Goal: Information Seeking & Learning: Learn about a topic

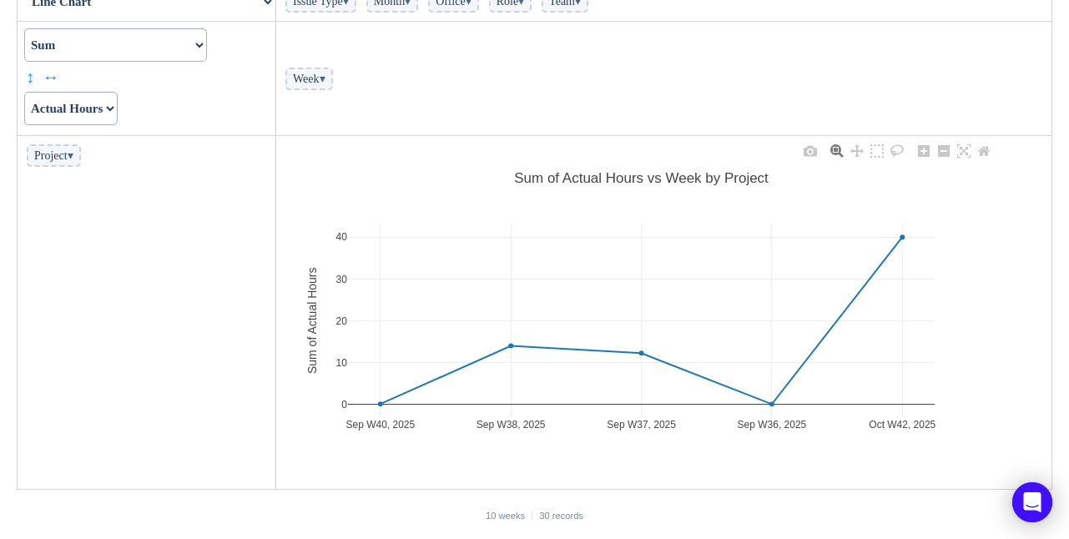
scroll to position [177, 0]
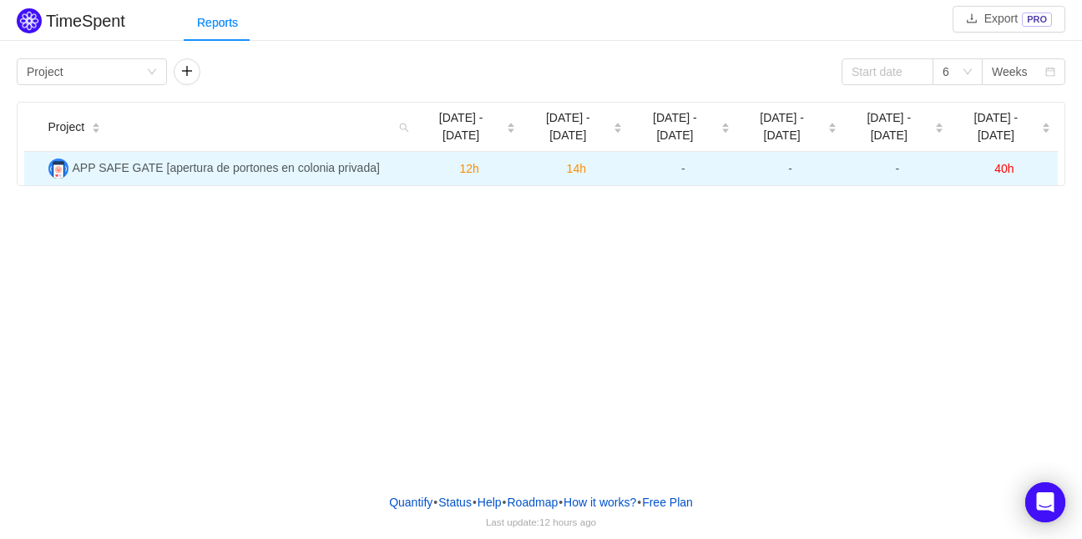
click at [1006, 162] on span "40h" at bounding box center [1003, 168] width 19 height 13
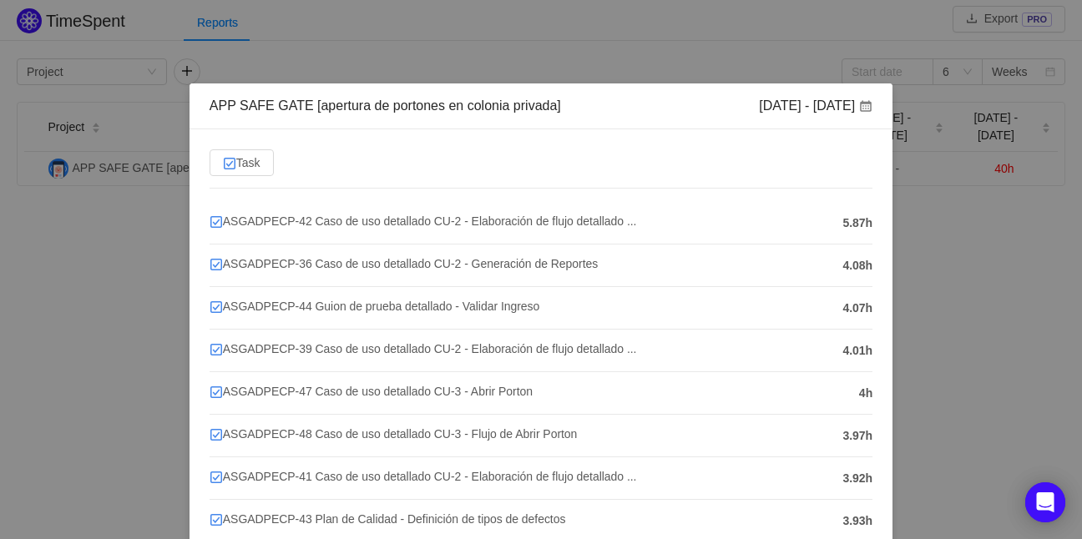
click at [170, 242] on div "APP SAFE GATE [apertura de portones en colonia privada] Oct 13 - 19 Task ASGADP…" at bounding box center [541, 269] width 1082 height 539
